Goal: Task Accomplishment & Management: Use online tool/utility

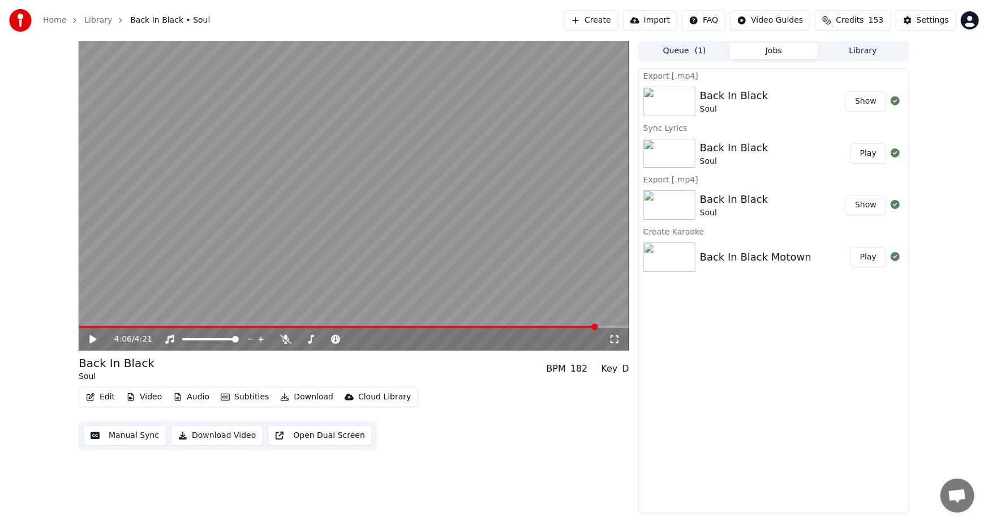
click at [857, 50] on button "Library" at bounding box center [863, 51] width 89 height 16
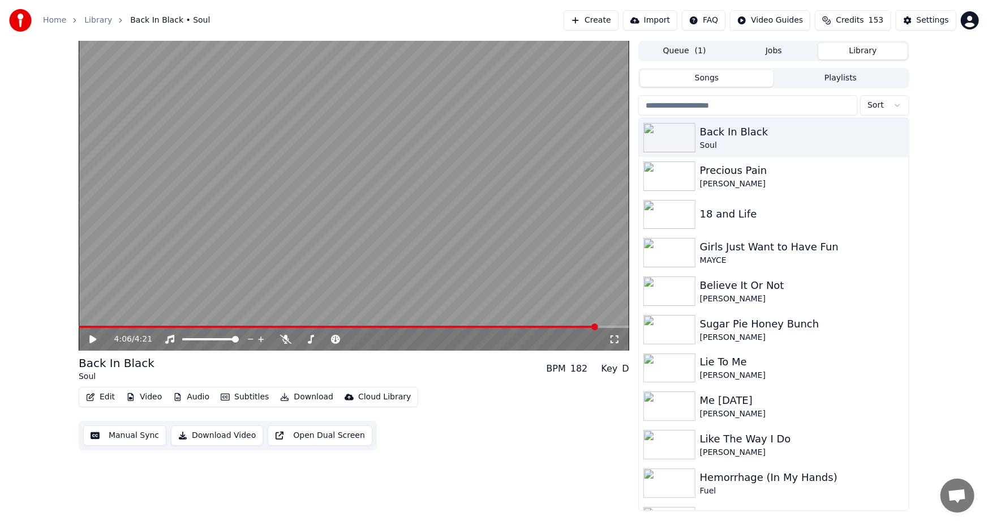
click at [614, 22] on button "Create" at bounding box center [591, 20] width 55 height 20
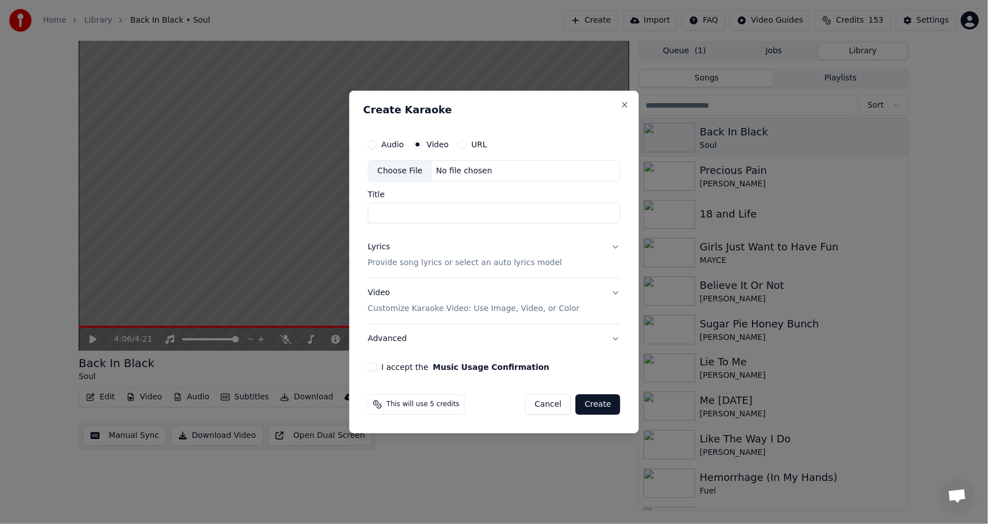
click at [398, 170] on div "Choose File" at bounding box center [400, 171] width 63 height 20
type input "**********"
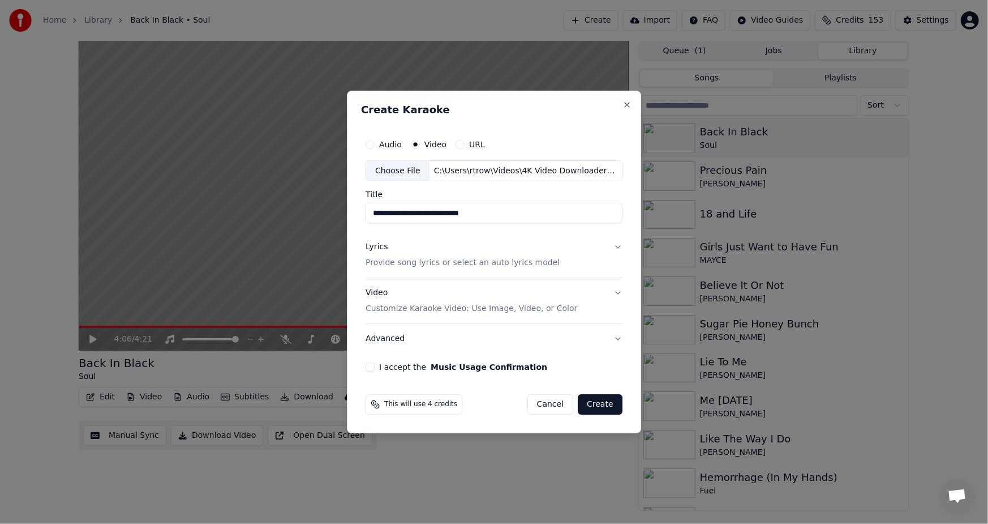
click at [393, 266] on p "Provide song lyrics or select an auto lyrics model" at bounding box center [463, 263] width 194 height 11
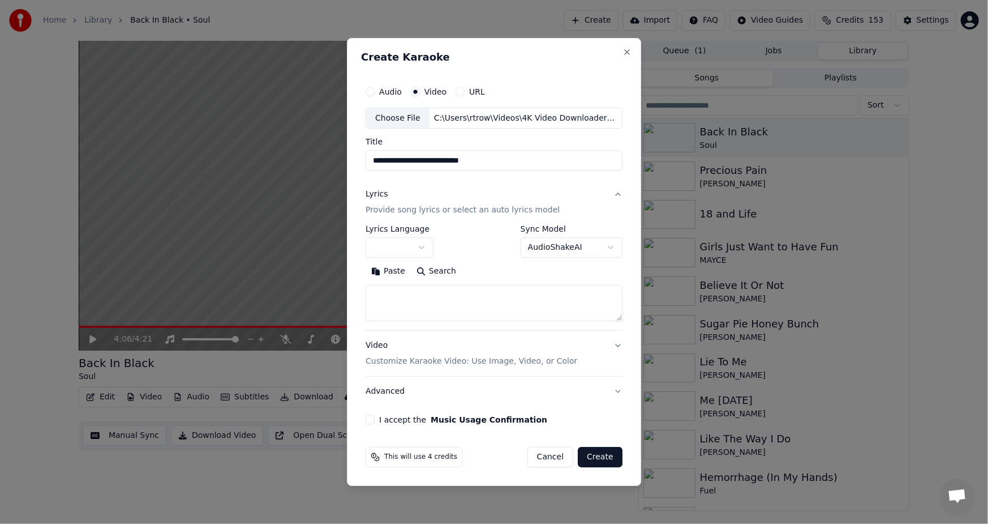
click at [390, 266] on button "Paste" at bounding box center [388, 272] width 45 height 18
click at [372, 421] on button "I accept the Music Usage Confirmation" at bounding box center [370, 419] width 9 height 9
click at [594, 457] on button "Create" at bounding box center [600, 457] width 45 height 20
type textarea "**********"
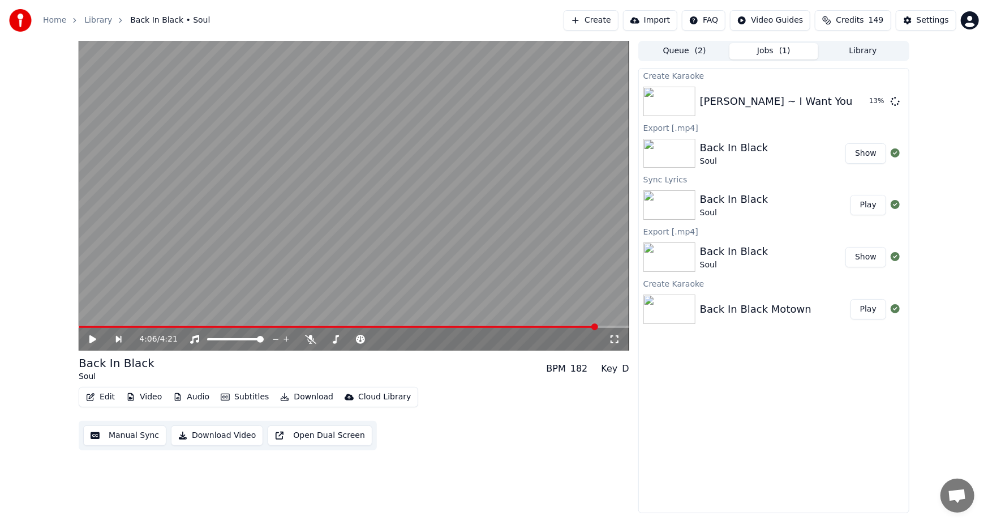
click at [956, 365] on div "4:06 / 4:21 Back In Black Soul BPM 182 Key D Edit Video Audio Subtitles Downloa…" at bounding box center [494, 277] width 988 height 472
click at [861, 106] on button "Play" at bounding box center [869, 101] width 36 height 20
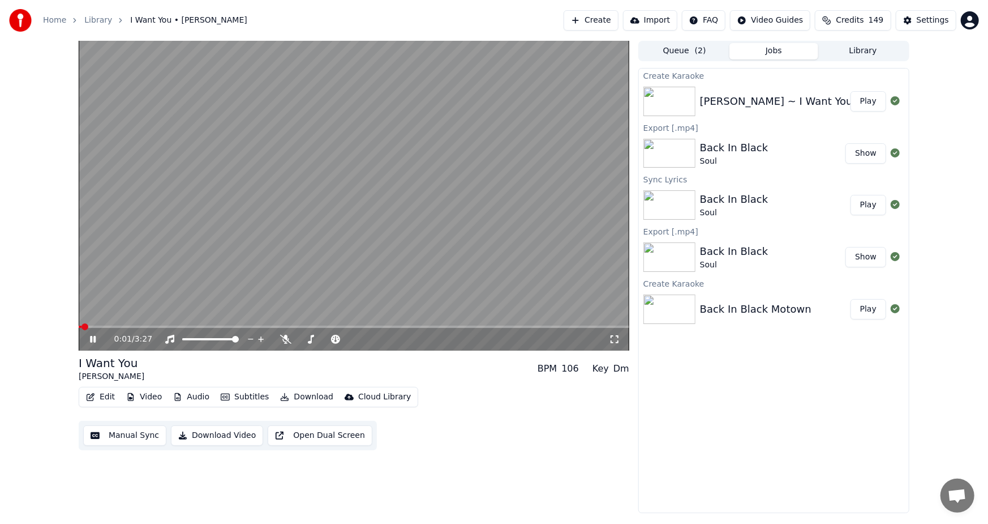
click at [240, 395] on button "Subtitles" at bounding box center [244, 397] width 57 height 16
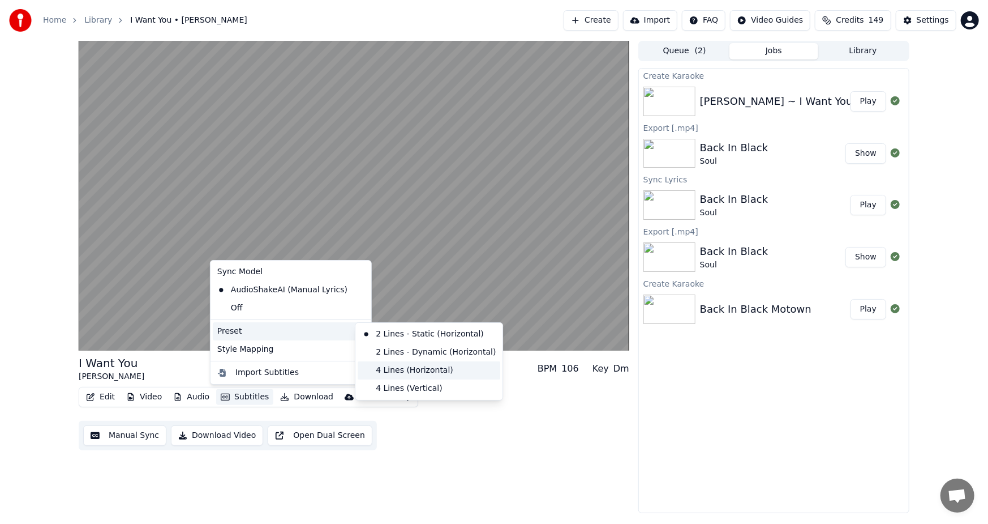
click at [392, 374] on div "4 Lines (Horizontal)" at bounding box center [429, 370] width 143 height 18
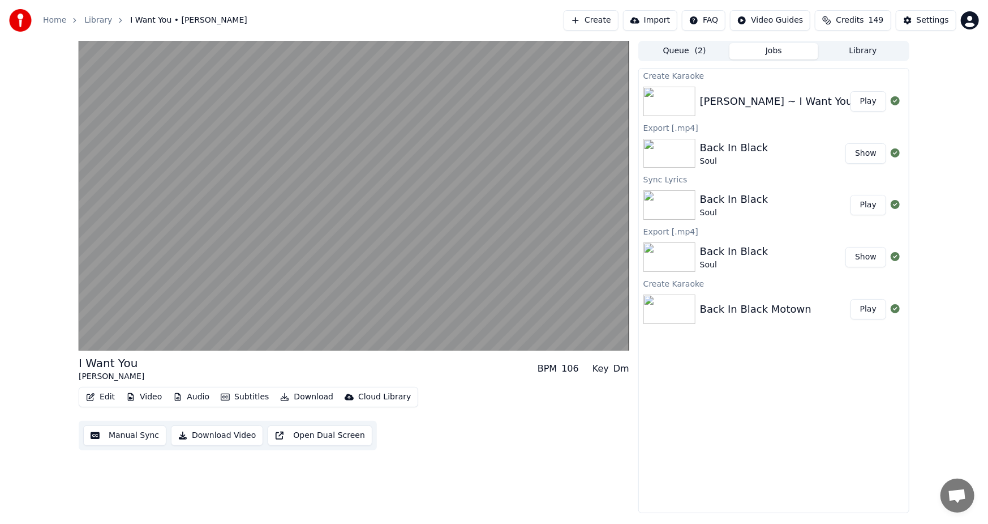
click at [148, 393] on button "Video" at bounding box center [144, 397] width 45 height 16
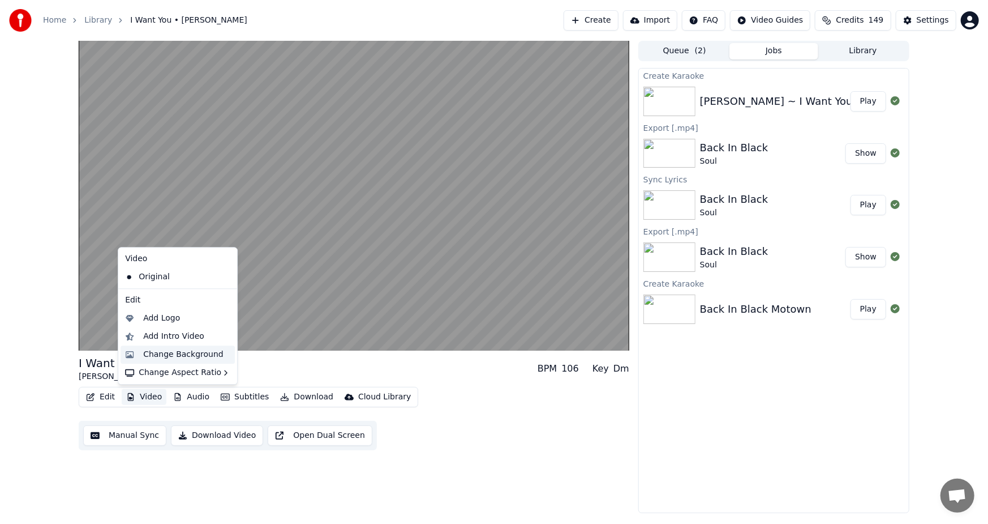
click at [180, 353] on div "Change Background" at bounding box center [183, 354] width 80 height 11
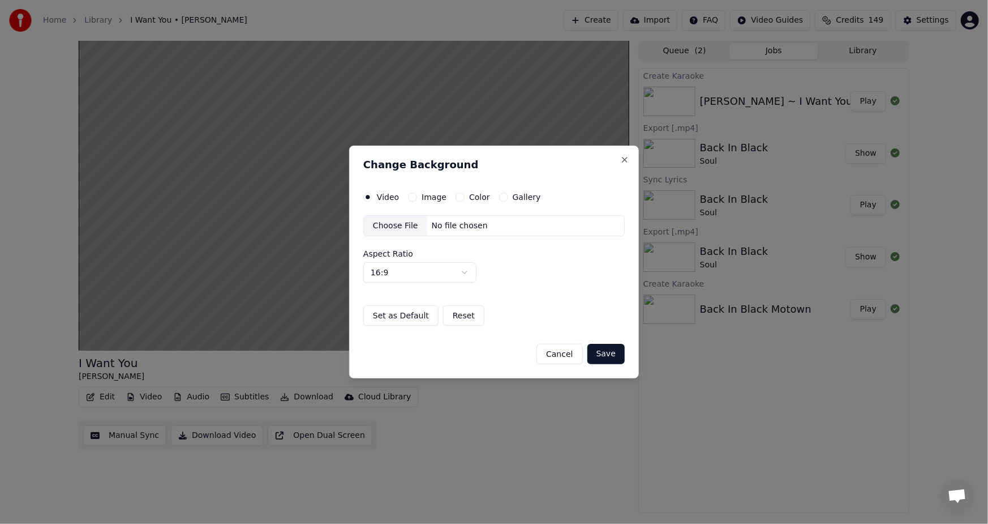
click at [434, 195] on label "Image" at bounding box center [434, 197] width 25 height 8
click at [417, 195] on button "Image" at bounding box center [412, 196] width 9 height 9
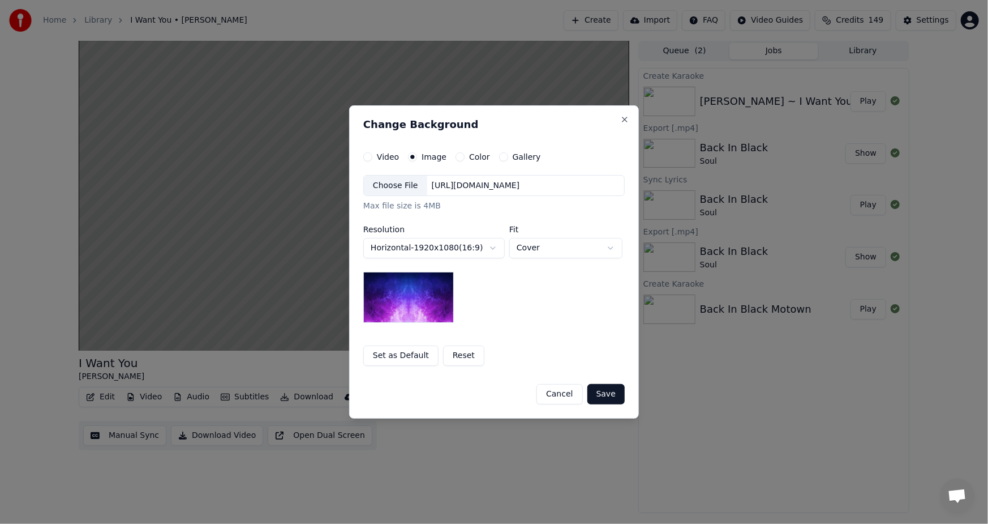
click at [432, 187] on div "[URL][DOMAIN_NAME]" at bounding box center [475, 185] width 97 height 11
click at [607, 391] on button "Save" at bounding box center [606, 394] width 37 height 20
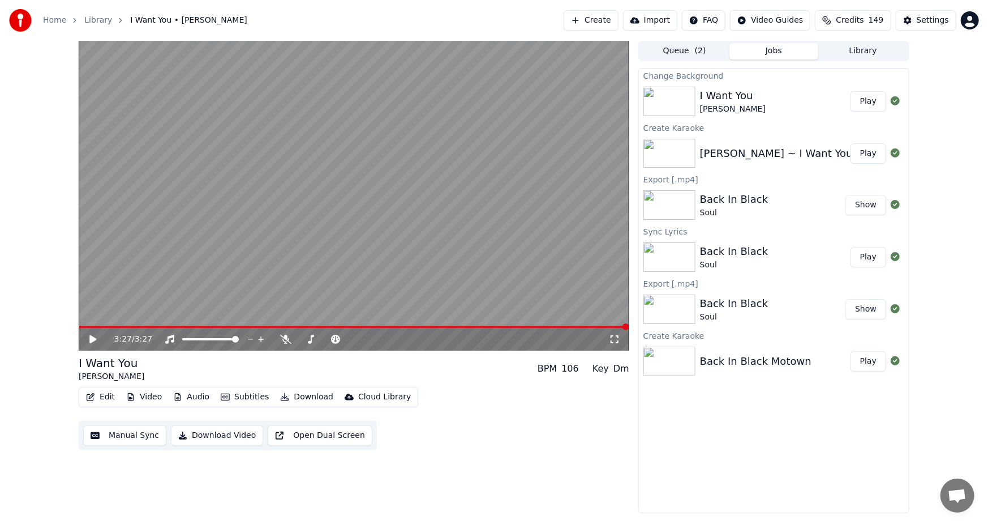
click at [862, 104] on button "Play" at bounding box center [869, 101] width 36 height 20
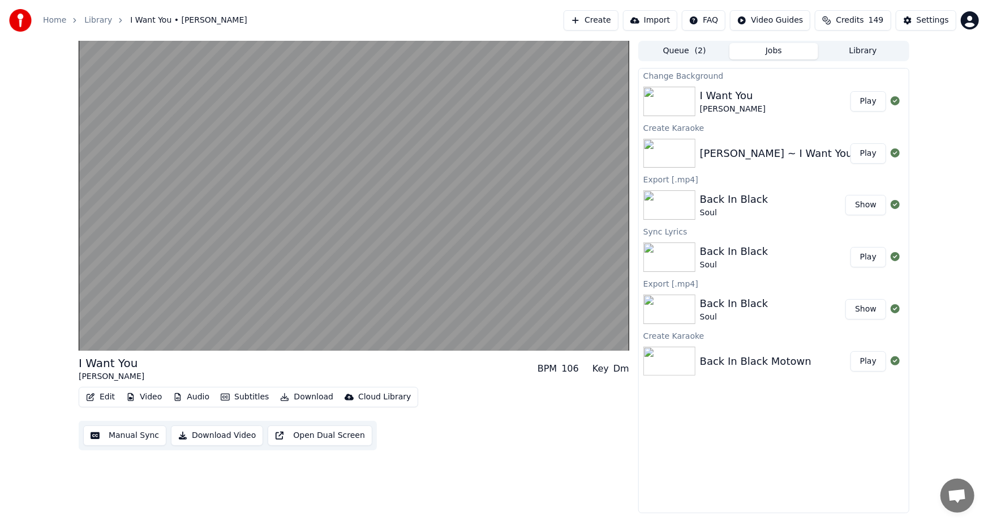
click at [230, 433] on button "Download Video" at bounding box center [217, 435] width 92 height 20
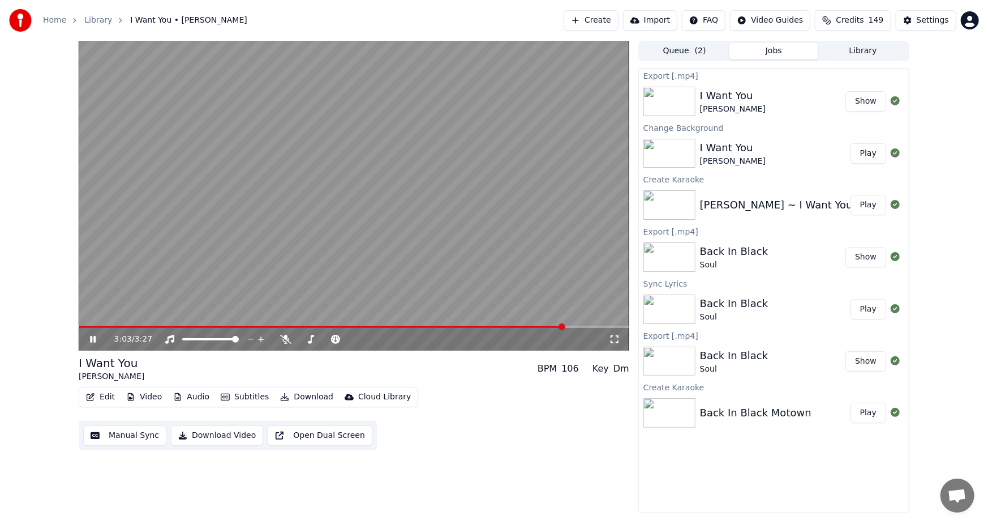
click at [866, 102] on button "Show" at bounding box center [866, 101] width 41 height 20
click at [580, 333] on div "3:26 / 3:27" at bounding box center [354, 339] width 551 height 23
